Goal: Task Accomplishment & Management: Manage account settings

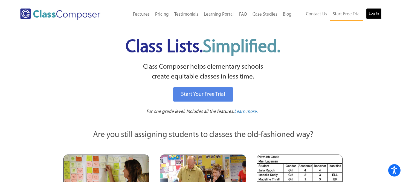
click at [372, 11] on link "Log In" at bounding box center [374, 13] width 16 height 11
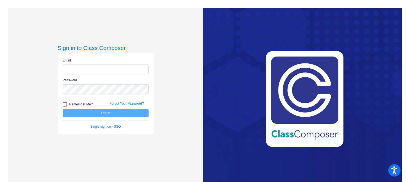
type input "tking@lasd.net"
click at [128, 111] on button "Log In" at bounding box center [106, 113] width 86 height 8
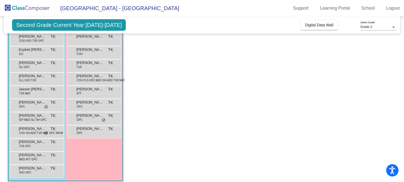
scroll to position [73, 0]
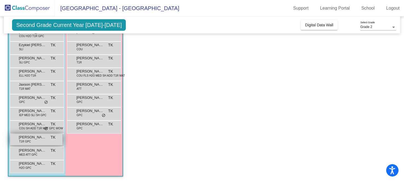
click at [32, 139] on div "Sam Hayne T1R GPC TK lock do_not_disturb_alt" at bounding box center [36, 139] width 52 height 11
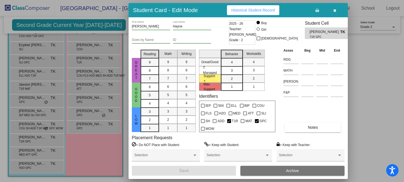
click at [334, 10] on icon "button" at bounding box center [334, 10] width 3 height 4
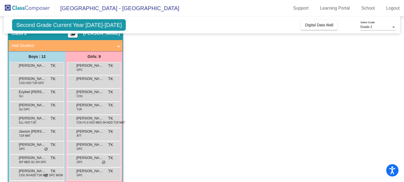
scroll to position [0, 0]
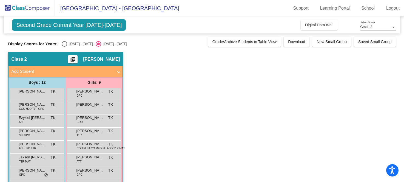
click at [64, 43] on div "Select an option" at bounding box center [64, 43] width 5 height 5
click at [64, 47] on input "2024 - 2025" at bounding box center [64, 47] width 0 height 0
radio input "true"
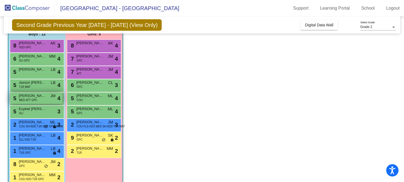
scroll to position [50, 0]
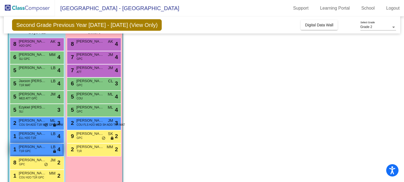
click at [27, 151] on span "T1R GPC" at bounding box center [25, 151] width 12 height 4
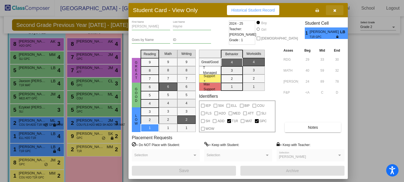
click at [334, 10] on icon "button" at bounding box center [334, 10] width 3 height 4
